Goal: Task Accomplishment & Management: Manage account settings

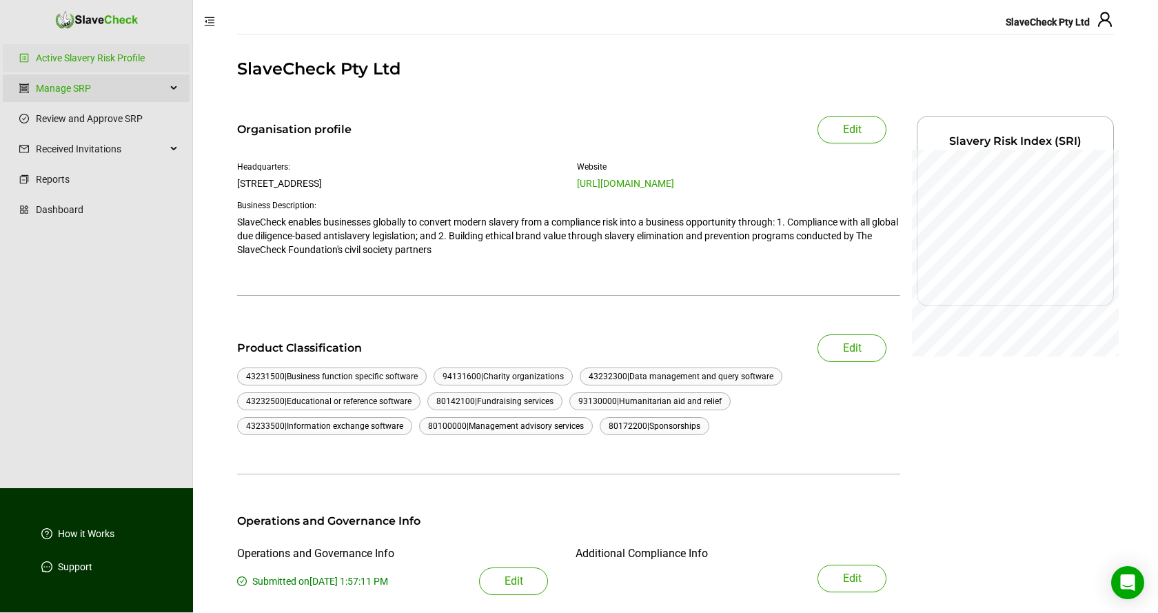
click at [169, 85] on div "Manage SRP" at bounding box center [96, 88] width 187 height 28
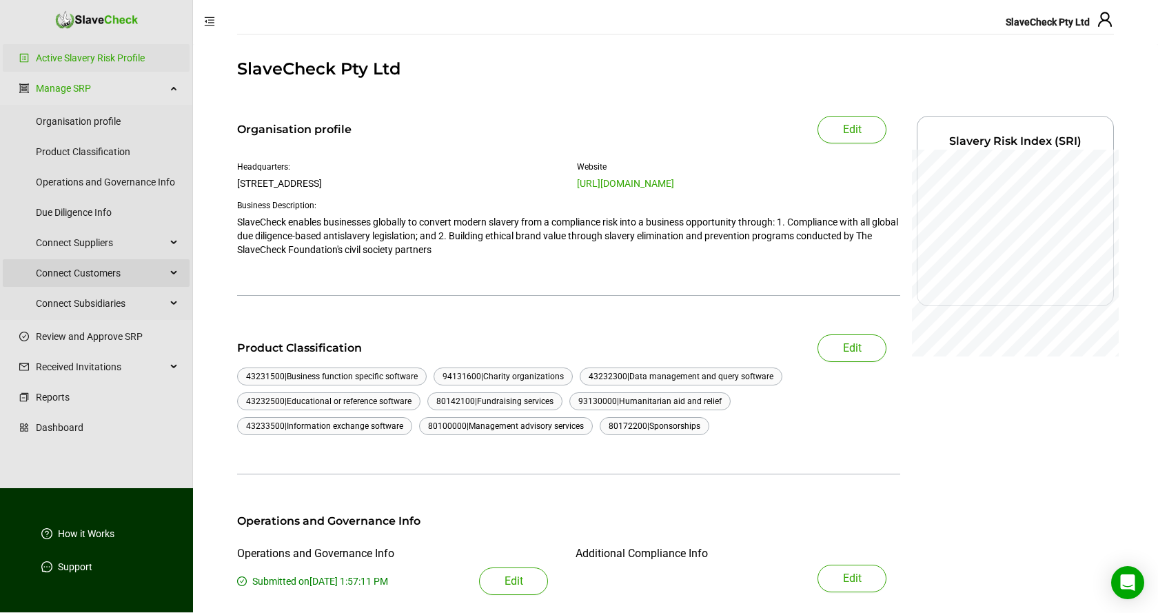
click at [174, 271] on div "Connect Customers" at bounding box center [96, 273] width 187 height 28
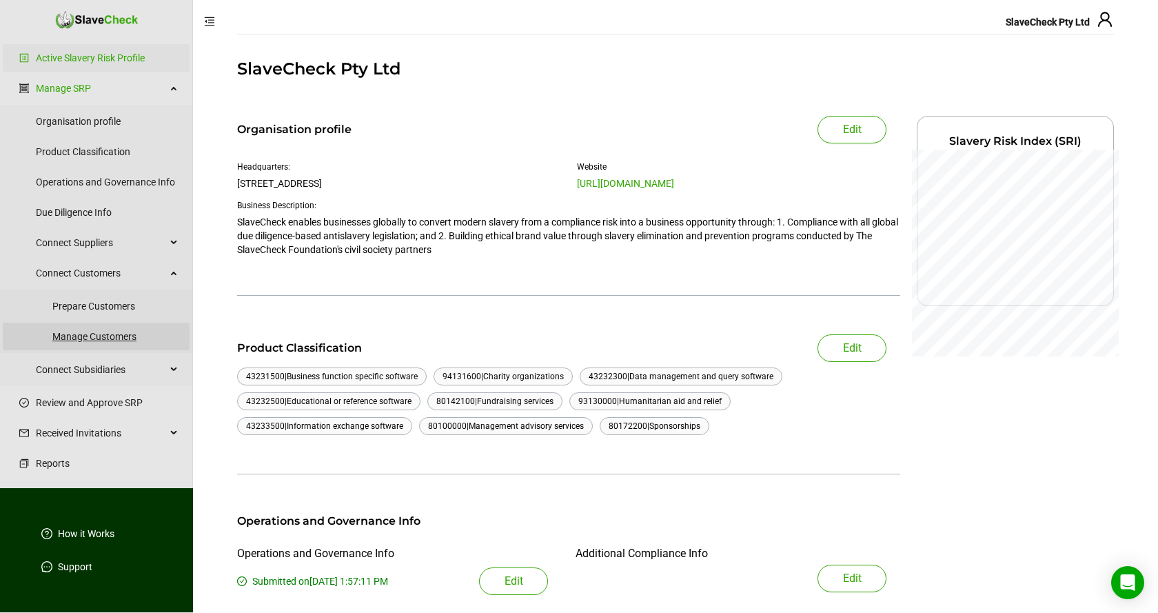
click at [114, 336] on link "Manage Customers" at bounding box center [115, 336] width 126 height 28
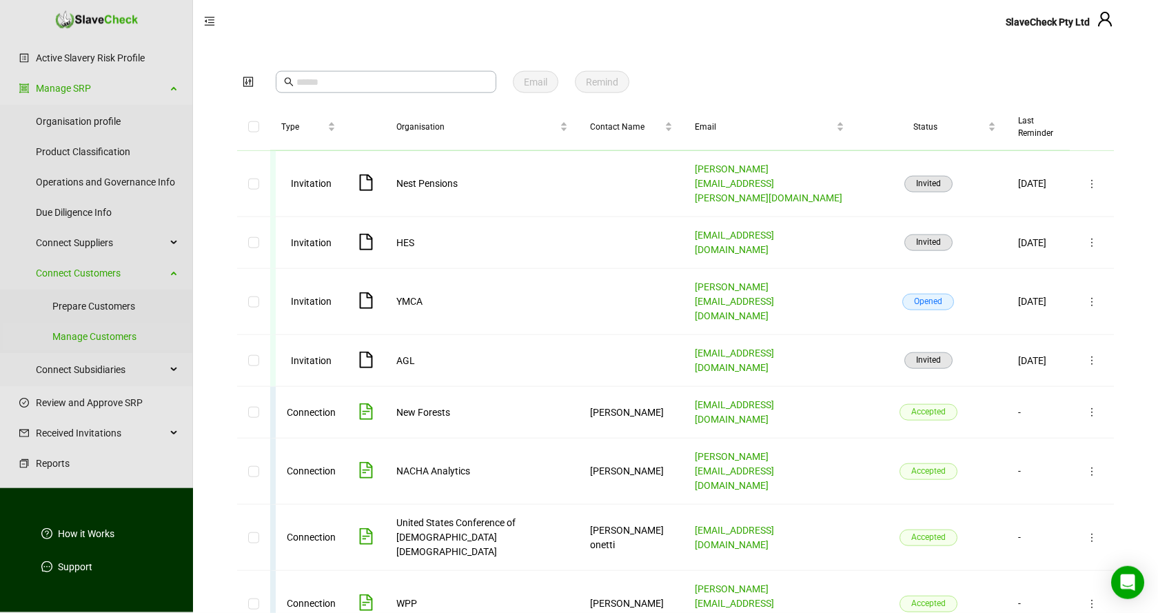
scroll to position [85, 0]
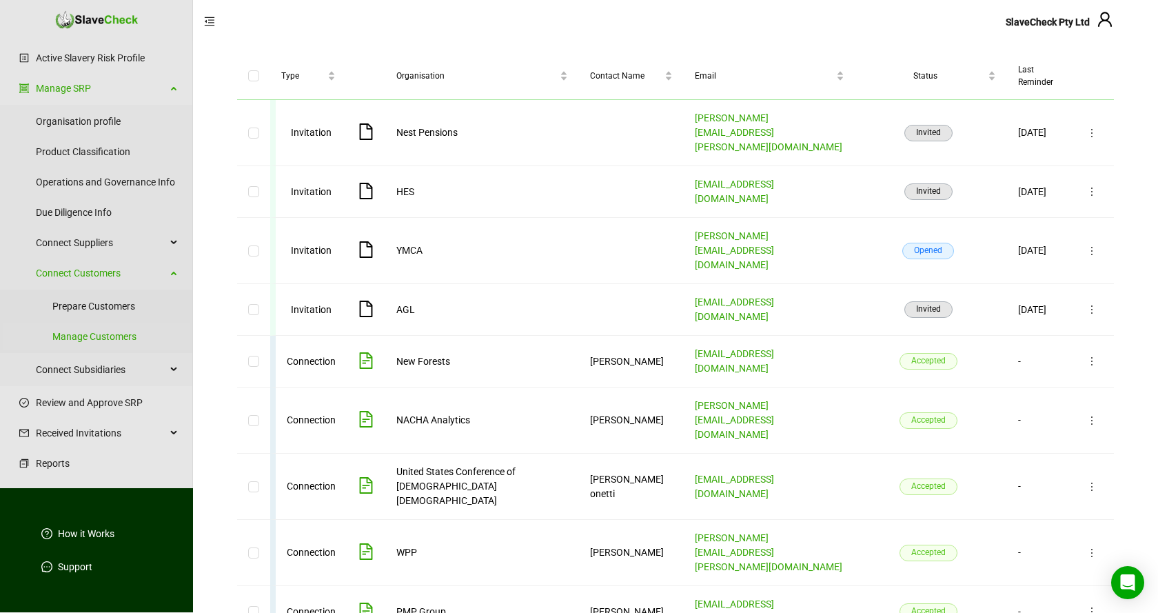
drag, startPoint x: 369, startPoint y: 526, endPoint x: 364, endPoint y: 531, distance: 7.3
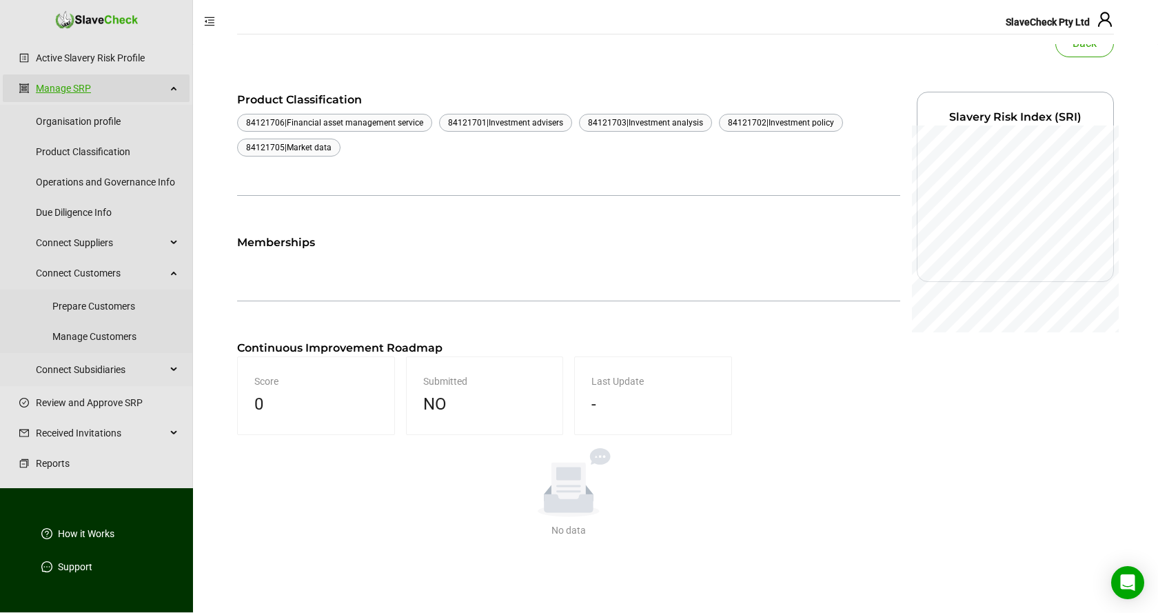
click at [64, 92] on link "Manage SRP" at bounding box center [101, 88] width 130 height 28
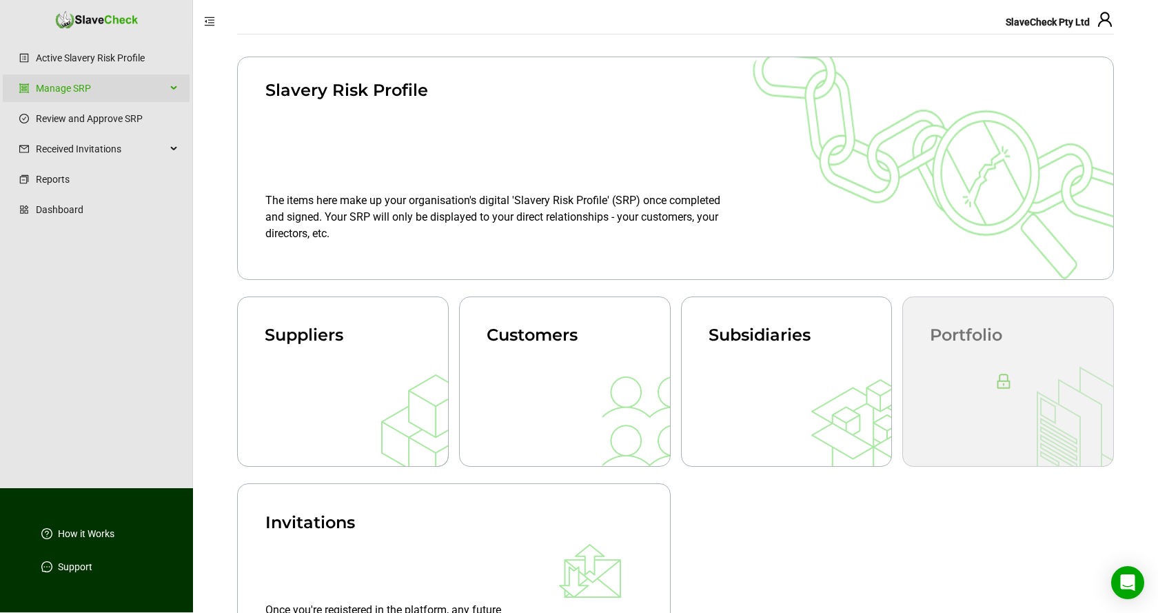
click at [170, 85] on div "Manage SRP" at bounding box center [96, 88] width 187 height 28
